Goal: Task Accomplishment & Management: Manage account settings

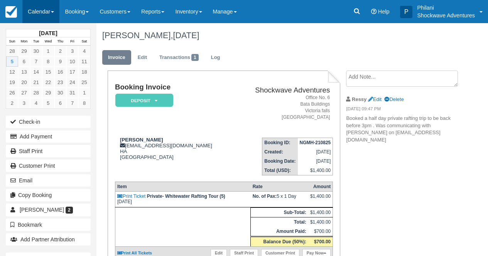
click at [46, 11] on link "Calendar" at bounding box center [40, 11] width 37 height 23
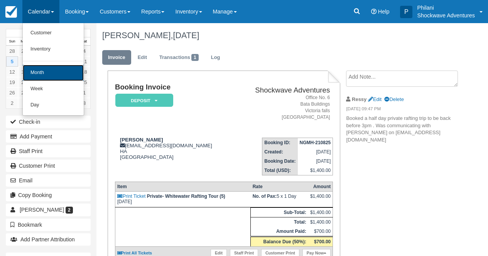
click at [81, 75] on link "Month" at bounding box center [53, 73] width 61 height 16
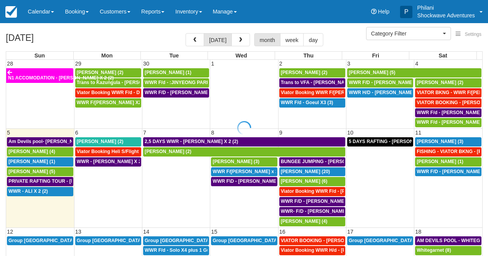
select select
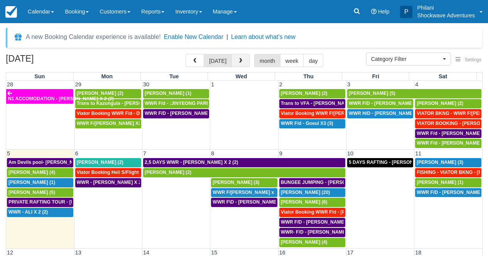
click at [239, 58] on button "button" at bounding box center [241, 60] width 19 height 13
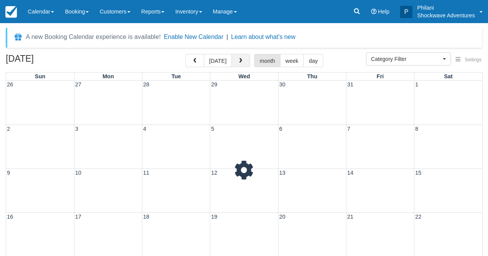
click at [239, 58] on button "button" at bounding box center [241, 60] width 19 height 13
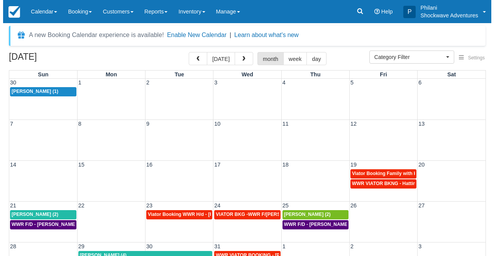
scroll to position [12, 0]
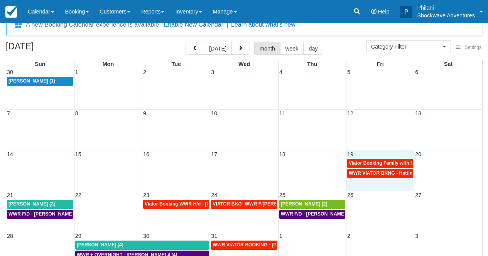
click at [394, 154] on td "19" at bounding box center [380, 155] width 68 height 8
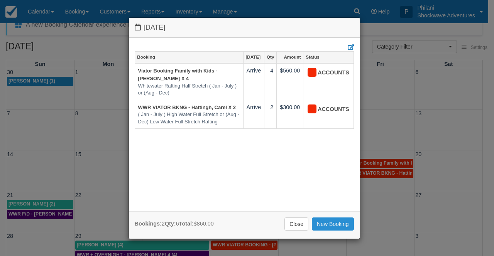
click at [333, 222] on link "New Booking" at bounding box center [333, 224] width 42 height 13
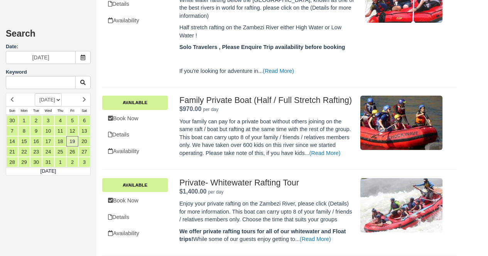
scroll to position [399, 0]
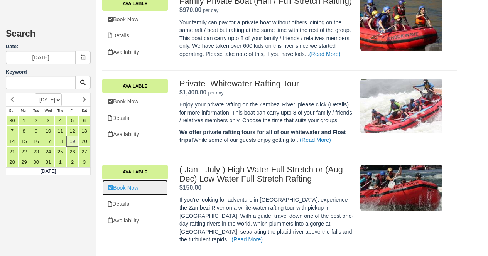
click at [166, 193] on link "Book Now" at bounding box center [135, 188] width 66 height 16
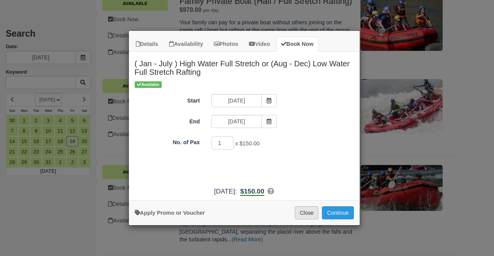
click at [314, 209] on button "Close" at bounding box center [307, 212] width 24 height 13
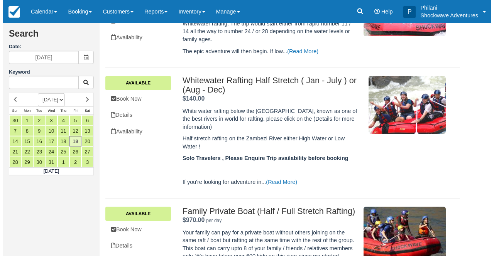
scroll to position [177, 0]
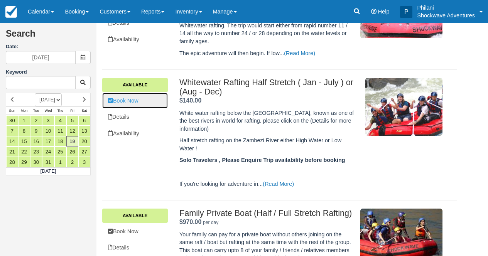
click at [143, 103] on link "Book Now" at bounding box center [135, 101] width 66 height 16
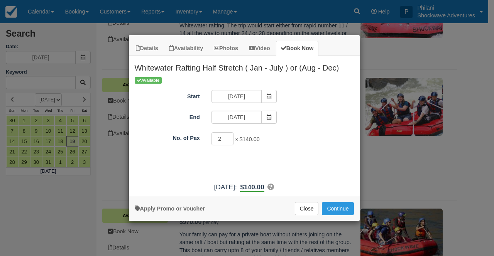
type input "2"
click at [227, 137] on input "2" at bounding box center [223, 138] width 22 height 13
click at [340, 209] on button "Continue" at bounding box center [338, 208] width 32 height 13
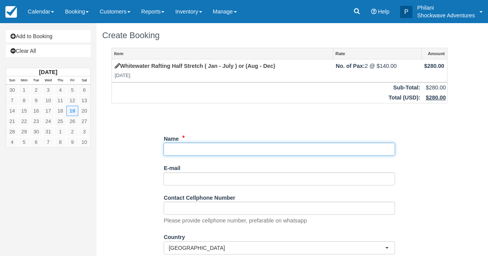
click at [211, 151] on input "Name" at bounding box center [280, 149] width 232 height 13
type input "w"
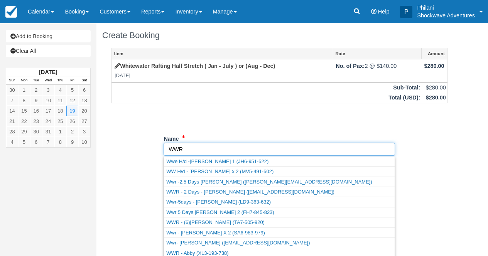
click at [168, 151] on input "Name" at bounding box center [280, 149] width 232 height 13
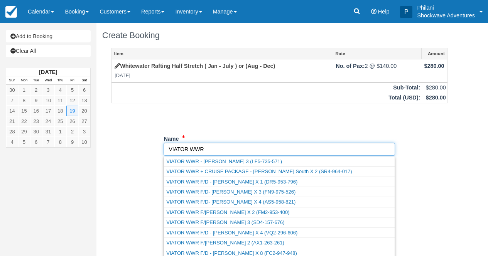
click at [231, 152] on input "Name" at bounding box center [280, 149] width 232 height 13
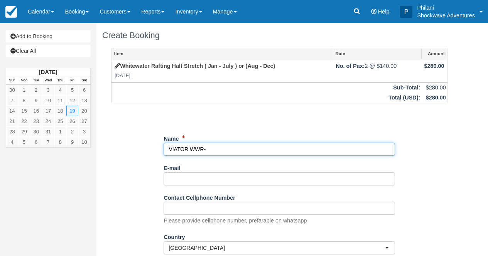
paste input "McCormick, Madeleine"
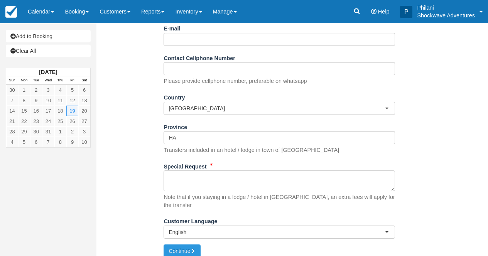
scroll to position [143, 0]
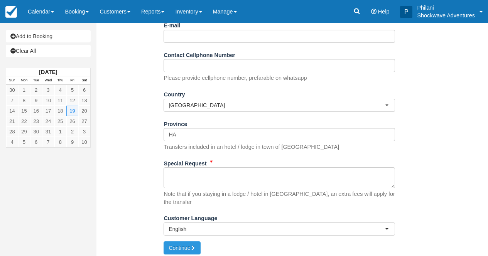
type input "VIATOR WWR- McCormick, Madeleine X 2"
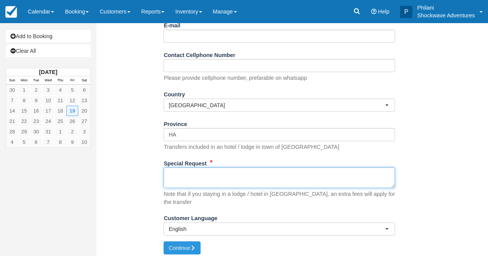
click at [221, 172] on textarea "Special Request" at bounding box center [280, 178] width 232 height 21
paste textarea "Booking ref. VIA-75673201 Product booking ref. SHO-T109983668 Ext. booking ref …"
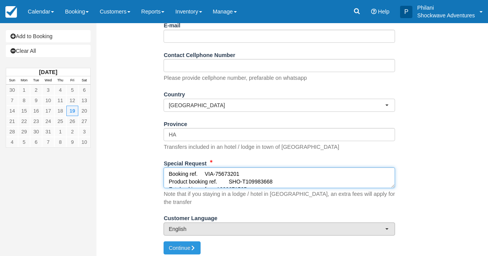
scroll to position [236, 0]
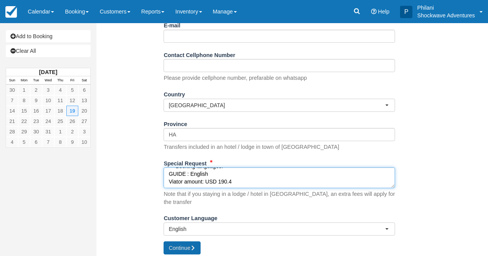
type textarea "Booking ref. VIA-75673201 Product booking ref. SHO-T109983668 Ext. booking ref …"
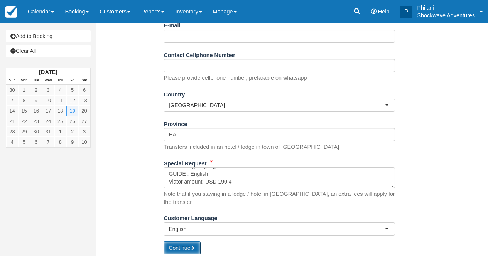
click at [197, 242] on button "Continue" at bounding box center [182, 248] width 37 height 13
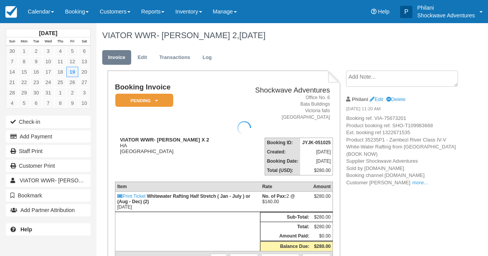
click at [150, 104] on div at bounding box center [244, 128] width 488 height 256
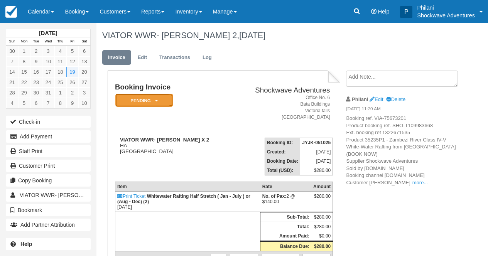
click at [154, 102] on em "Pending" at bounding box center [144, 101] width 58 height 14
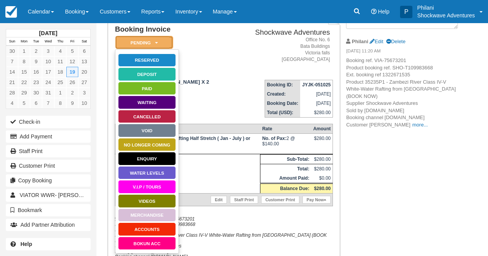
scroll to position [62, 0]
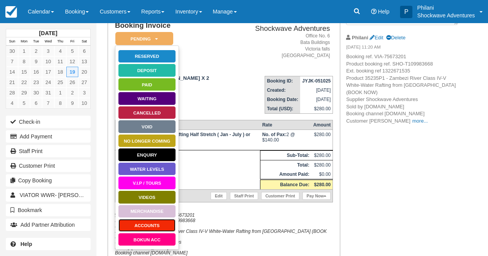
click at [159, 223] on link "ACCOUNTS" at bounding box center [147, 226] width 58 height 14
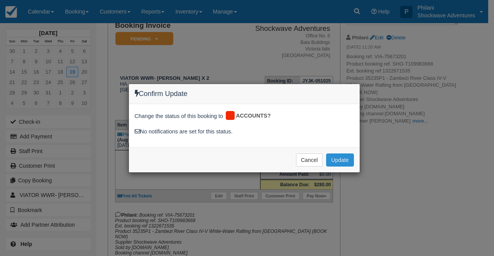
drag, startPoint x: 334, startPoint y: 162, endPoint x: 451, endPoint y: 223, distance: 131.9
click at [334, 162] on button "Update" at bounding box center [339, 160] width 27 height 13
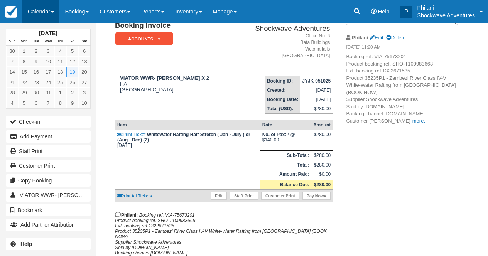
click at [51, 11] on link "Calendar" at bounding box center [40, 11] width 37 height 23
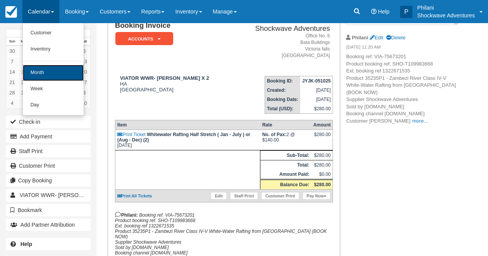
click at [56, 74] on link "Month" at bounding box center [53, 73] width 61 height 16
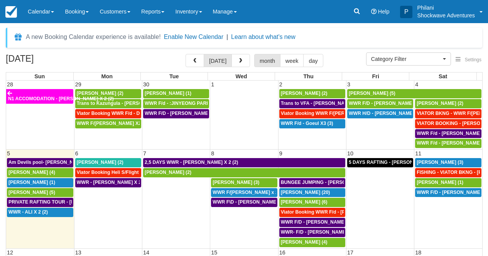
select select
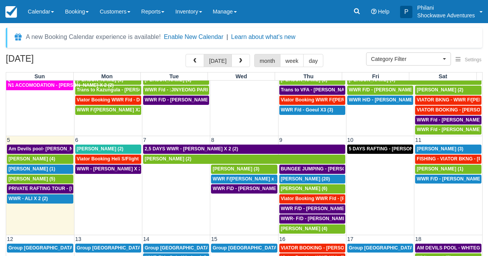
scroll to position [14, 0]
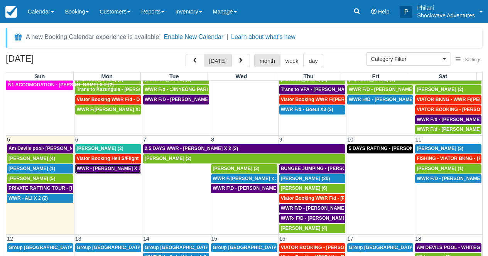
click at [124, 169] on span "WWR - [PERSON_NAME] X 2 (2)" at bounding box center [113, 168] width 72 height 5
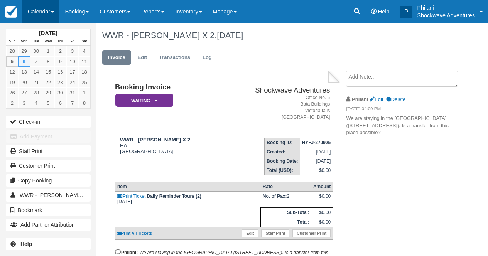
click at [47, 7] on link "Calendar" at bounding box center [40, 11] width 37 height 23
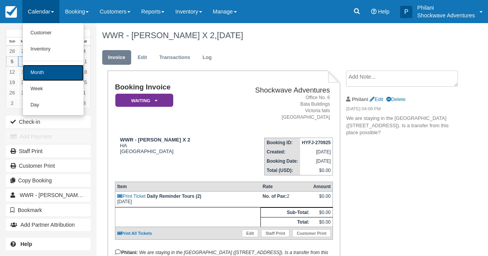
click at [41, 73] on link "Month" at bounding box center [53, 73] width 61 height 16
click at [41, 73] on link "14" at bounding box center [36, 72] width 12 height 10
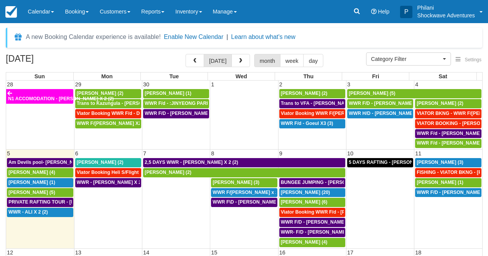
select select
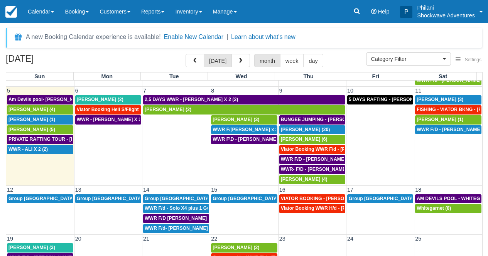
scroll to position [28, 0]
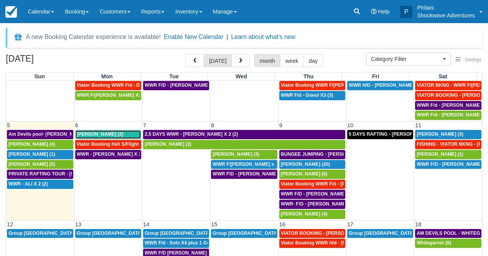
click at [124, 134] on span "[PERSON_NAME] (2)" at bounding box center [100, 134] width 47 height 5
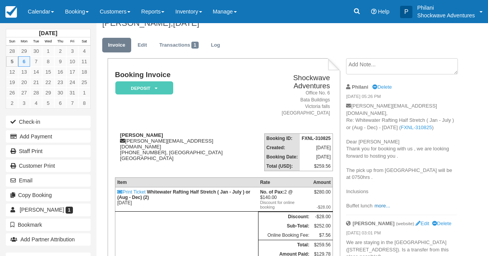
scroll to position [12, 0]
click at [384, 203] on link "more..." at bounding box center [382, 206] width 15 height 6
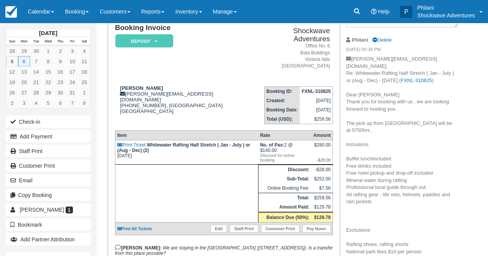
scroll to position [55, 0]
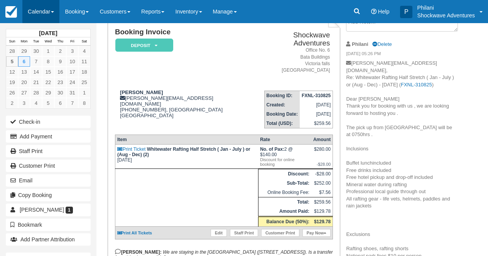
click at [42, 14] on link "Calendar" at bounding box center [40, 11] width 37 height 23
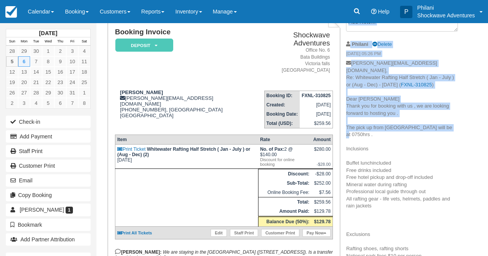
drag, startPoint x: 437, startPoint y: 120, endPoint x: 462, endPoint y: 126, distance: 25.0
drag, startPoint x: 437, startPoint y: 120, endPoint x: 460, endPoint y: 118, distance: 23.2
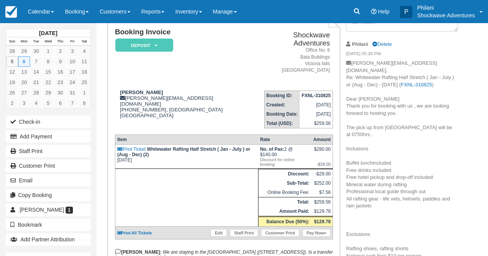
click at [44, 12] on link "Calendar" at bounding box center [40, 11] width 37 height 23
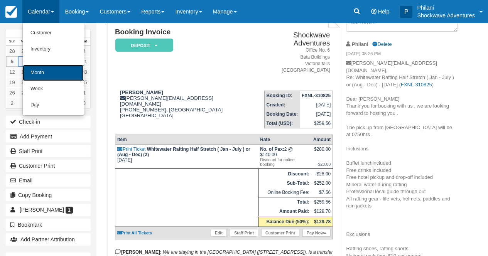
click at [52, 74] on link "Month" at bounding box center [53, 73] width 61 height 16
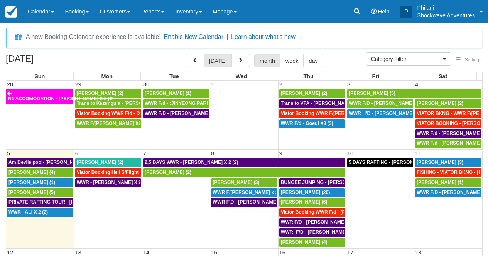
select select
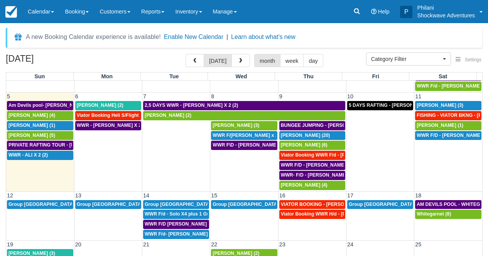
scroll to position [56, 0]
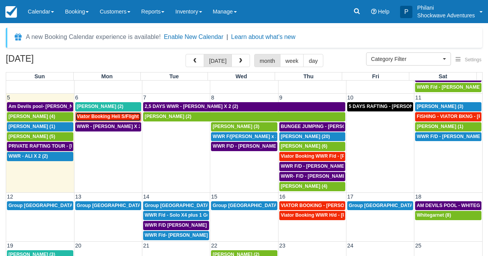
click at [113, 117] on span "Viator Booking Heli S/Flight - [PERSON_NAME] X 1 (1)" at bounding box center [138, 116] width 122 height 5
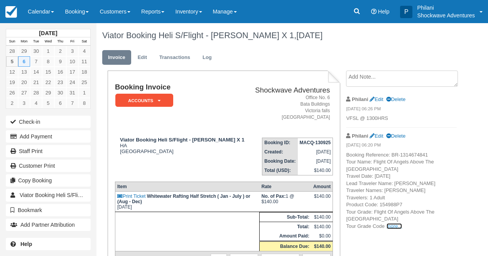
click at [396, 225] on link "more..." at bounding box center [394, 226] width 15 height 6
click at [0, 0] on span ": TG1 Tour Grade Description: Pickup included Tour Language: English - Guide Lo…" at bounding box center [0, 0] width 0 height 0
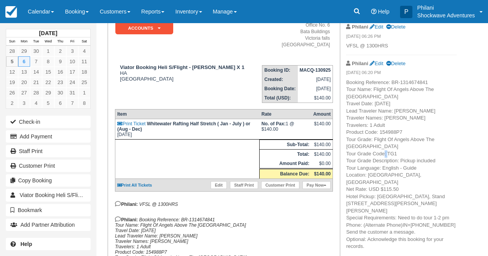
scroll to position [93, 0]
